Goal: Check status

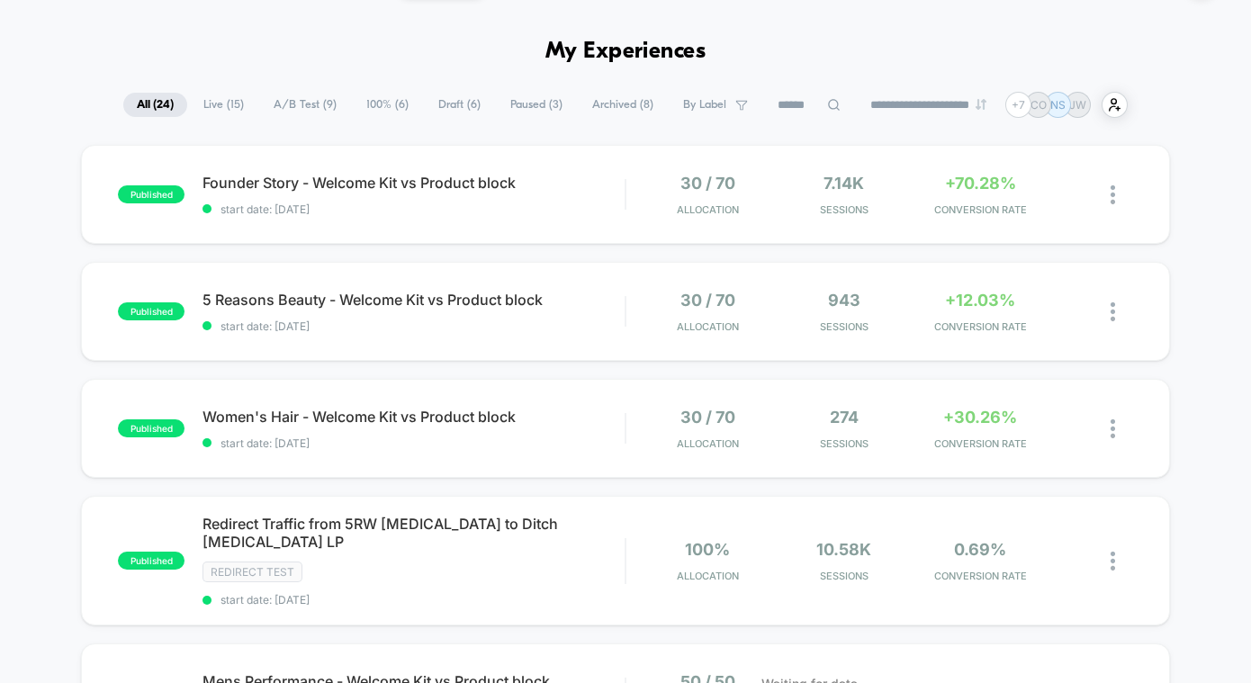
scroll to position [44, 0]
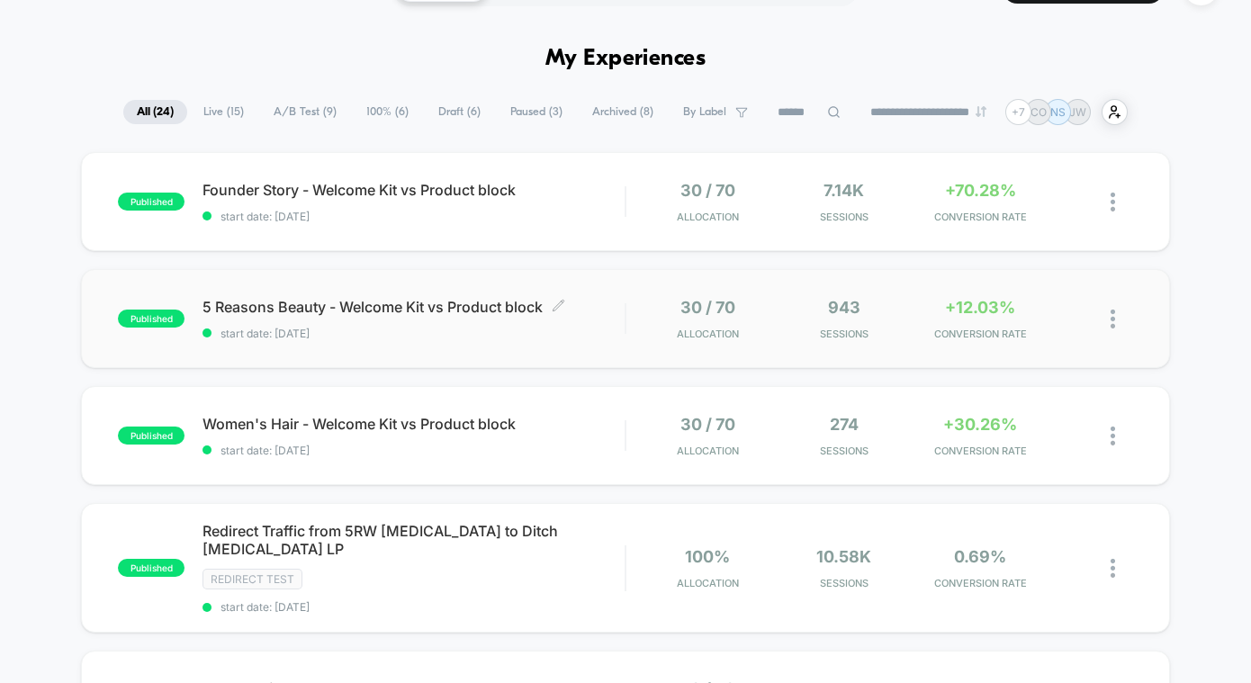
click at [438, 331] on span "start date: [DATE]" at bounding box center [413, 333] width 422 height 13
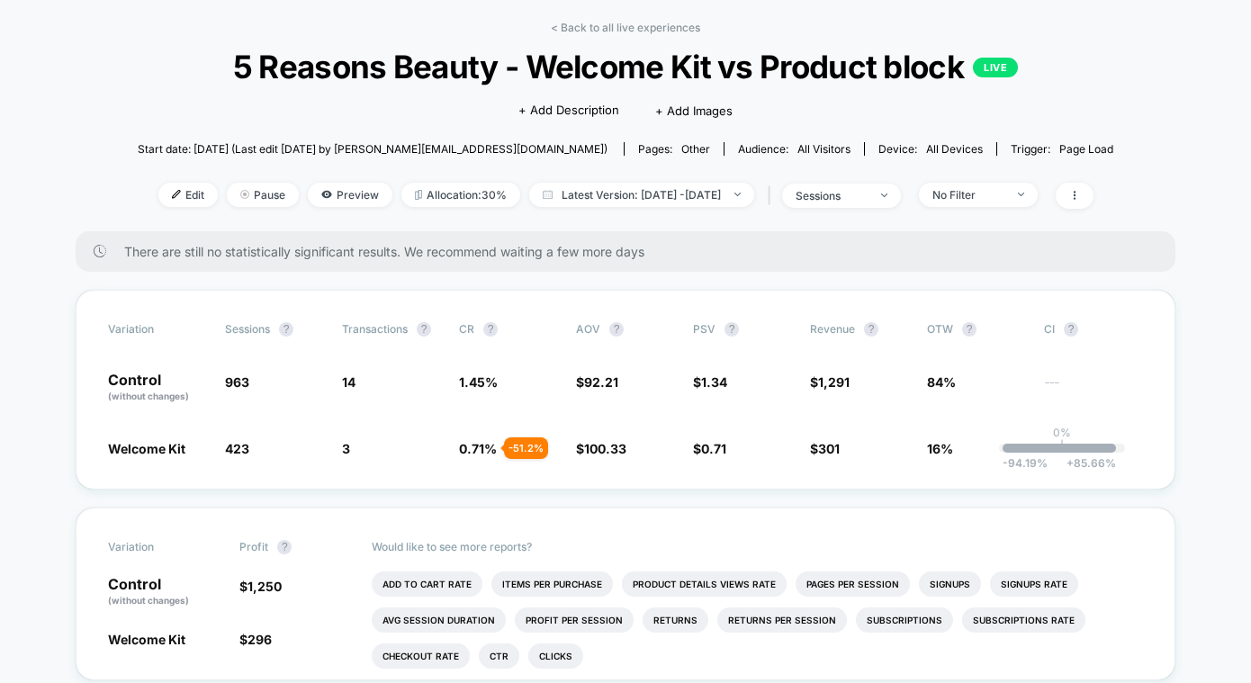
scroll to position [121, 0]
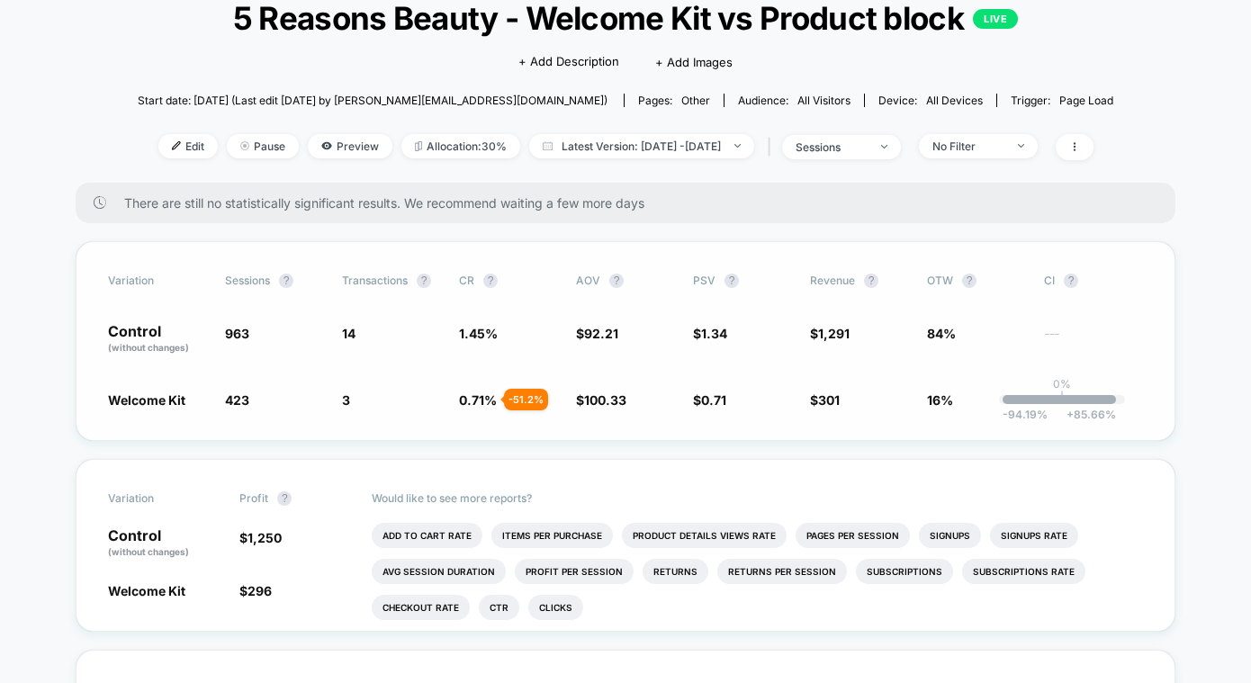
click at [1057, 389] on p "0%" at bounding box center [1062, 383] width 18 height 13
click at [1074, 286] on span "CI ?" at bounding box center [1093, 281] width 99 height 14
